Goal: Transaction & Acquisition: Subscribe to service/newsletter

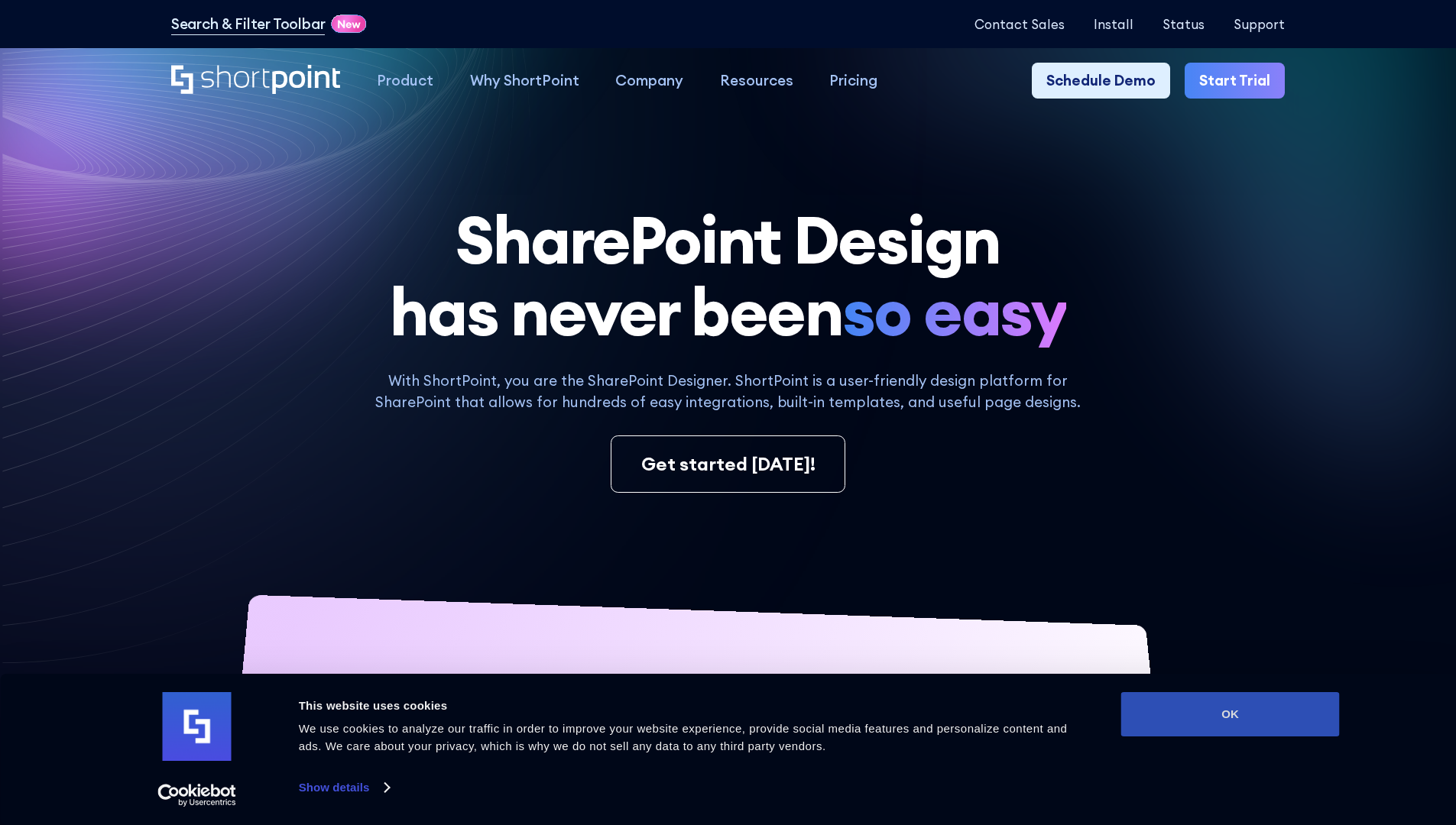
click at [1230, 715] on button "OK" at bounding box center [1231, 715] width 219 height 44
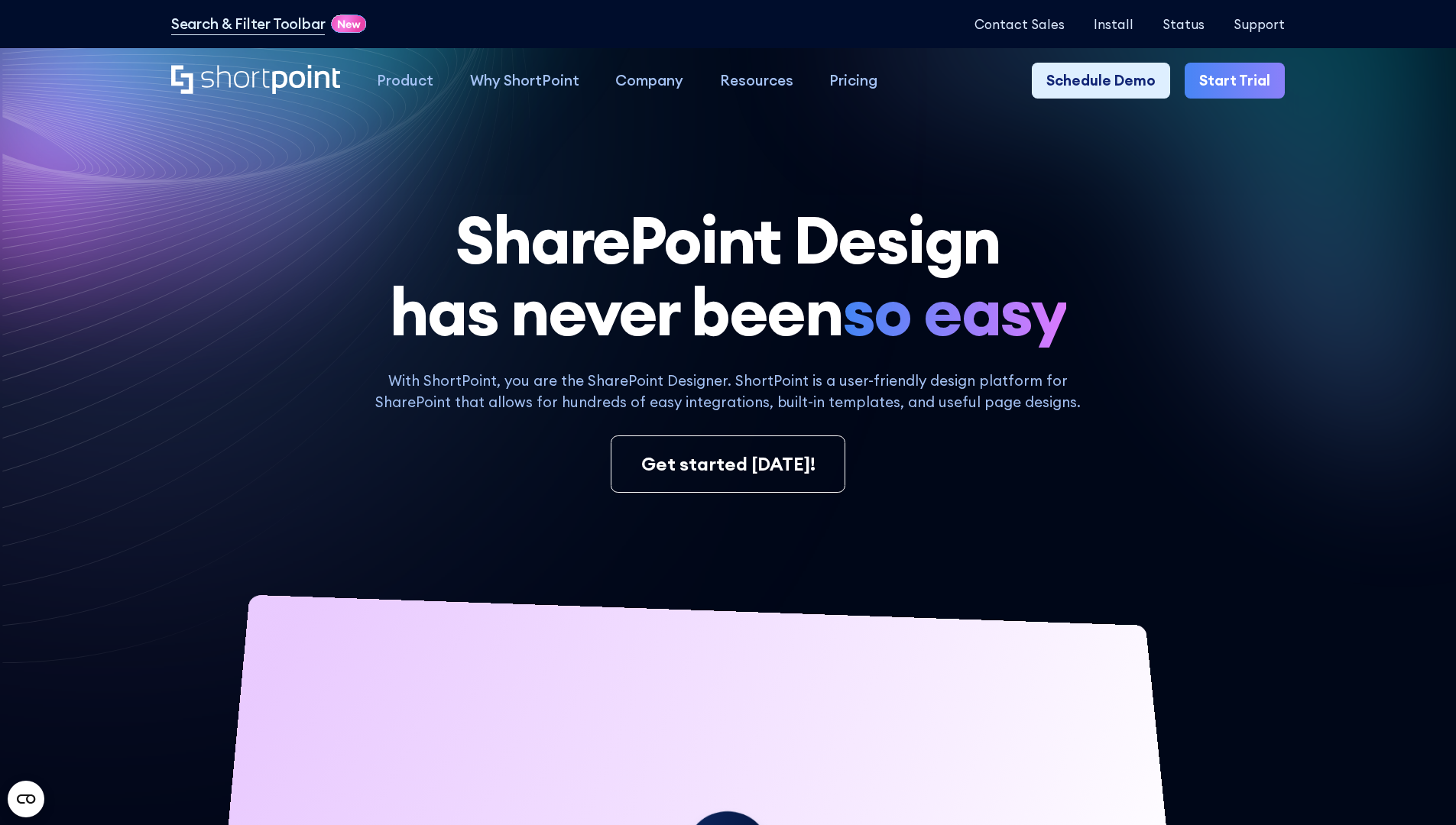
click at [1239, 81] on link "Start Trial" at bounding box center [1234, 82] width 100 height 37
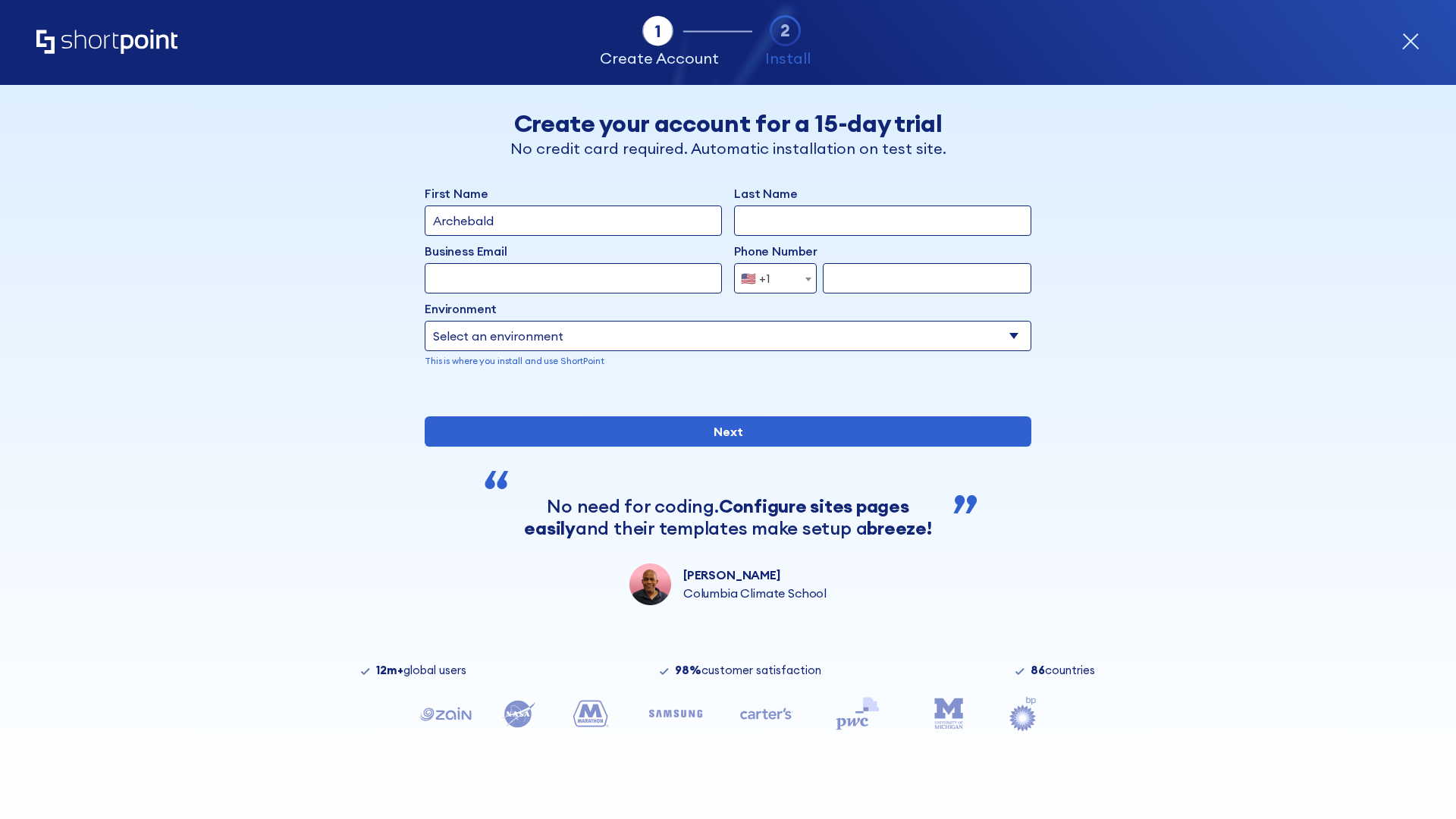
type input "Archebald"
type input "Berkuskv"
type input "2125556789"
select select "Microsoft 365"
type input "2125556789"
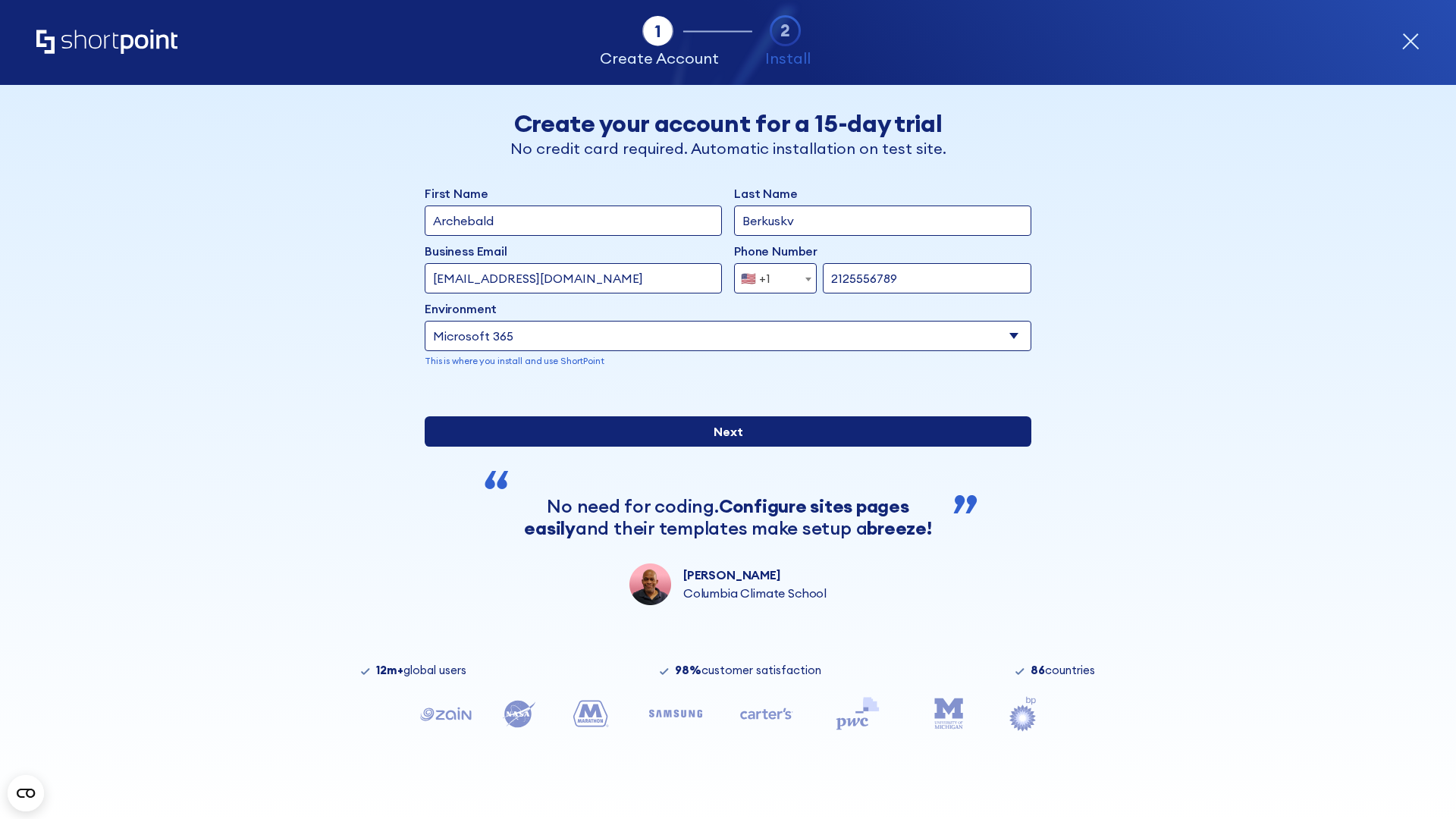
scroll to position [4, 0]
click at [722, 447] on input "Next" at bounding box center [728, 432] width 607 height 30
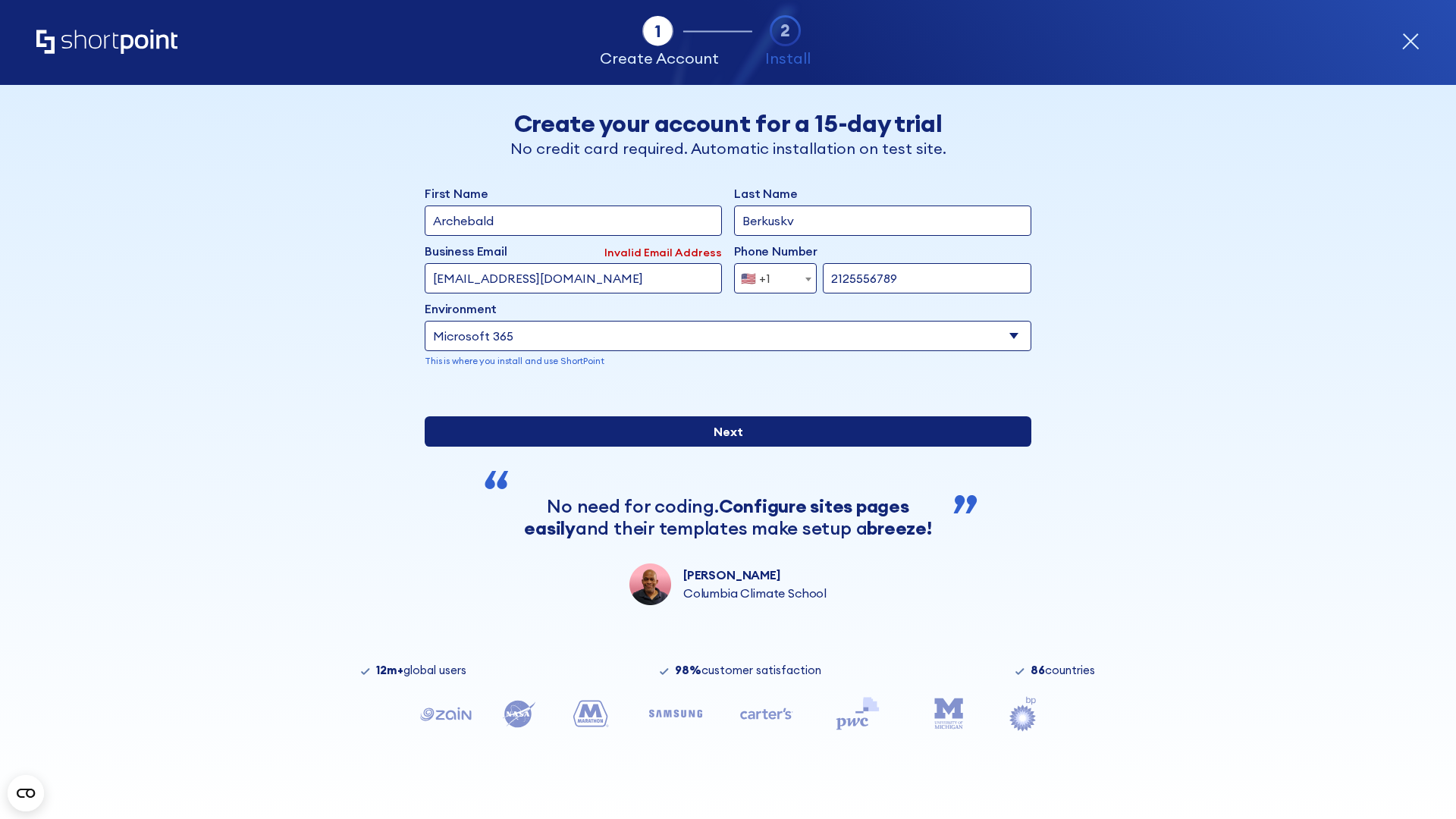
click at [722, 447] on input "Next" at bounding box center [728, 432] width 607 height 30
type input "test@shortpoint.com"
click at [722, 447] on input "Next" at bounding box center [728, 432] width 607 height 30
